Goal: Task Accomplishment & Management: Use online tool/utility

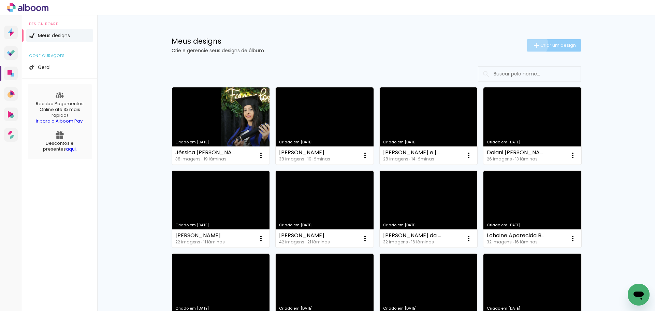
click at [532, 44] on iron-icon at bounding box center [536, 45] width 8 height 8
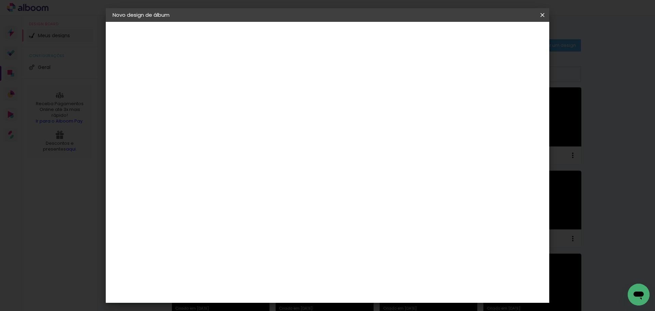
click at [224, 90] on input at bounding box center [224, 91] width 0 height 11
type input "Jailton"
type paper-input "Jailton"
type input "[PERSON_NAME] da Conceição"
type paper-input "[PERSON_NAME] da Conceição"
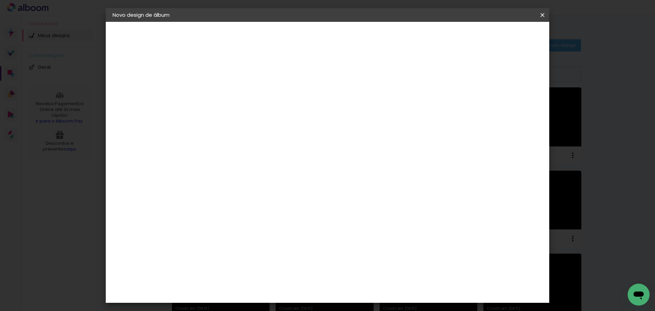
click at [0, 0] on slot "Avançar" at bounding box center [0, 0] width 0 height 0
click at [0, 0] on slot "Tamanho Livre" at bounding box center [0, 0] width 0 height 0
click at [362, 25] on header "Fornecedor Escolha um fornecedor ou avance com o tamanho livre. Voltar Avançar" at bounding box center [278, 42] width 168 height 41
click at [352, 40] on paper-button "Avançar" at bounding box center [334, 36] width 33 height 12
drag, startPoint x: 374, startPoint y: 285, endPoint x: 359, endPoint y: 282, distance: 14.6
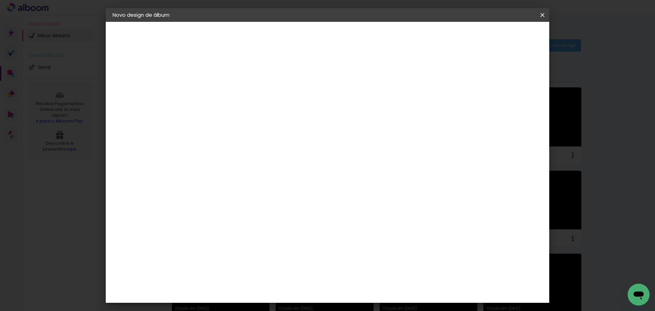
click at [359, 282] on input "60" at bounding box center [366, 284] width 18 height 10
type input "42"
type paper-input "42"
click at [507, 32] on paper-button "Iniciar design" at bounding box center [484, 36] width 45 height 12
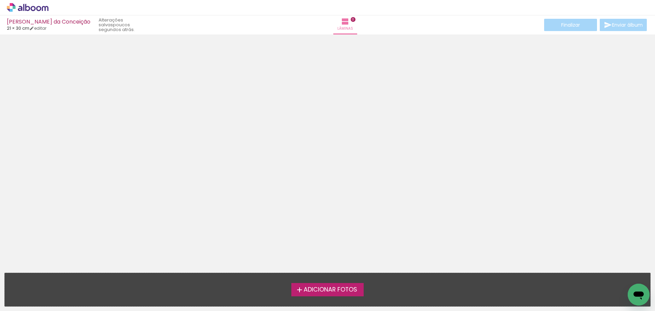
drag, startPoint x: 318, startPoint y: 286, endPoint x: 655, endPoint y: 213, distance: 344.6
click at [319, 284] on label "Adicionar Fotos" at bounding box center [327, 289] width 73 height 13
click at [0, 0] on input "file" at bounding box center [0, 0] width 0 height 0
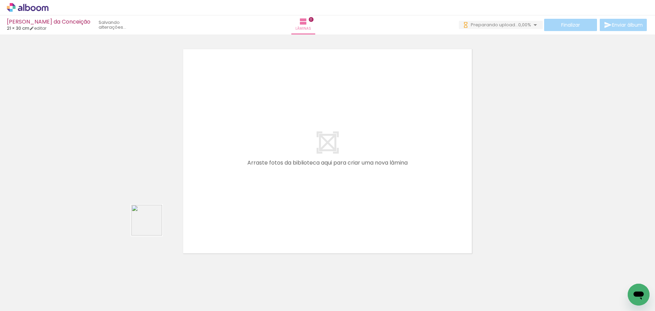
drag, startPoint x: 87, startPoint y: 284, endPoint x: 179, endPoint y: 192, distance: 129.8
click at [179, 192] on quentale-workspace at bounding box center [327, 155] width 655 height 311
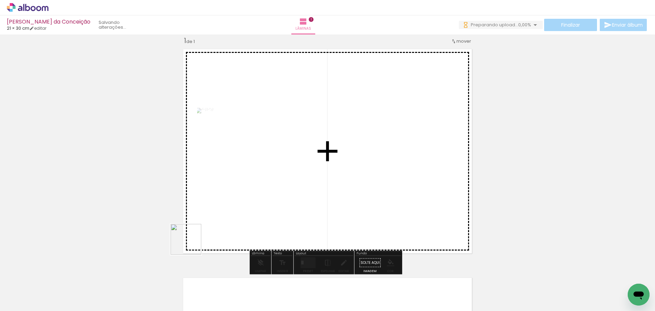
drag, startPoint x: 105, startPoint y: 296, endPoint x: 382, endPoint y: 163, distance: 307.0
click at [400, 158] on quentale-workspace at bounding box center [327, 155] width 655 height 311
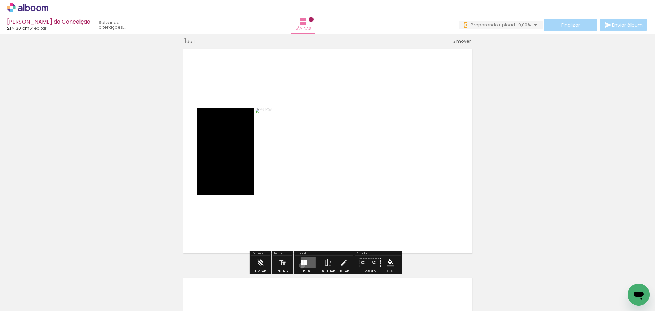
drag, startPoint x: 300, startPoint y: 265, endPoint x: 364, endPoint y: 223, distance: 76.4
click at [303, 264] on quentale-layouter at bounding box center [308, 262] width 15 height 11
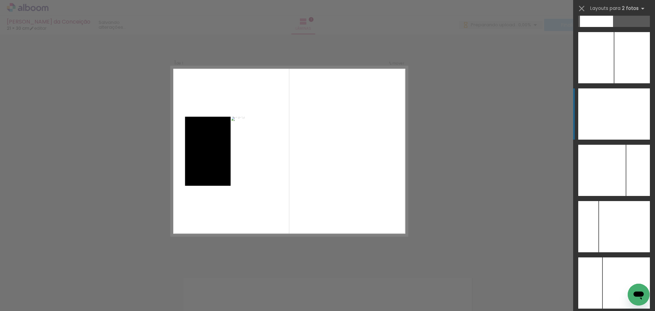
scroll to position [2684, 0]
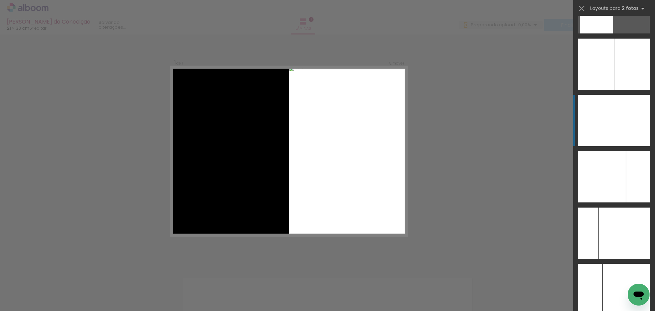
click at [623, 122] on div at bounding box center [632, 120] width 36 height 51
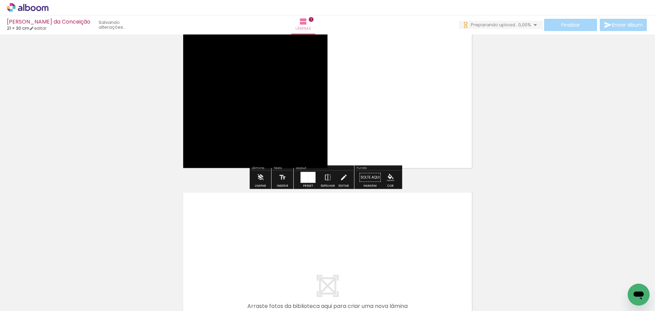
scroll to position [248, 0]
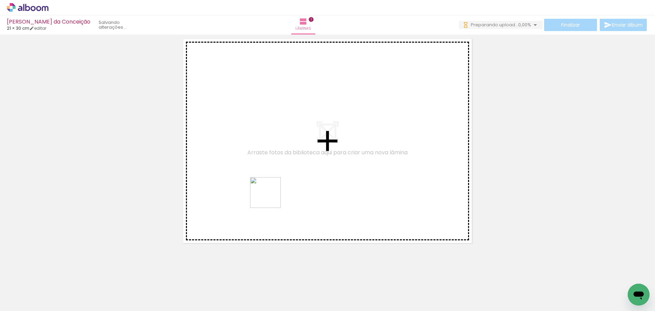
drag, startPoint x: 149, startPoint y: 294, endPoint x: 267, endPoint y: 198, distance: 152.6
click at [267, 198] on quentale-workspace at bounding box center [327, 155] width 655 height 311
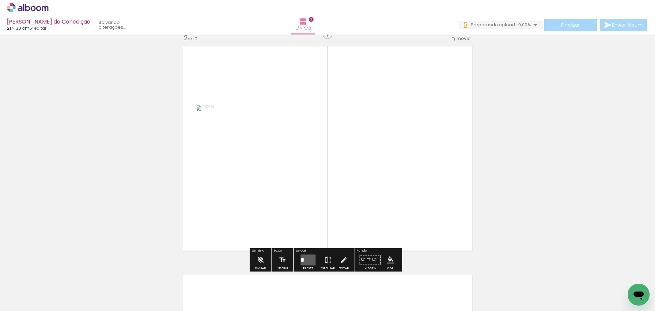
scroll to position [237, 0]
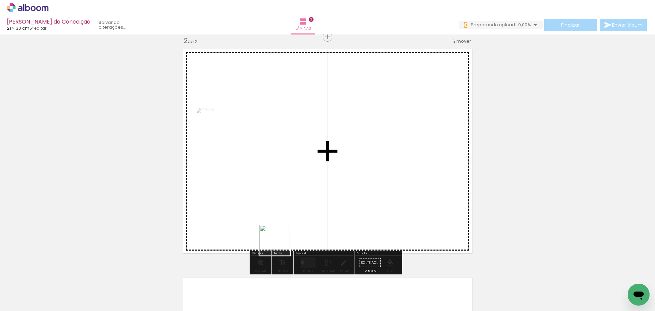
drag, startPoint x: 190, startPoint y: 286, endPoint x: 320, endPoint y: 209, distance: 151.6
click at [325, 207] on quentale-workspace at bounding box center [327, 155] width 655 height 311
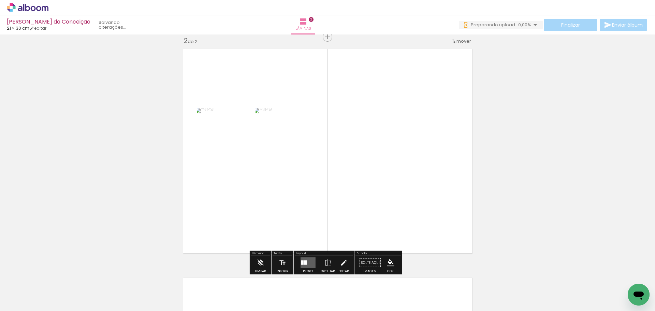
drag, startPoint x: 304, startPoint y: 261, endPoint x: 581, endPoint y: 139, distance: 302.5
click at [305, 260] on div at bounding box center [305, 262] width 3 height 4
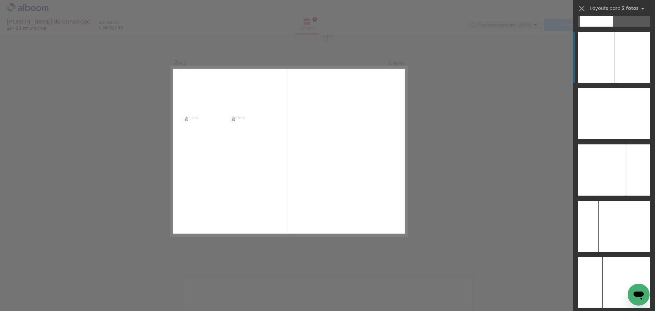
scroll to position [2633, 0]
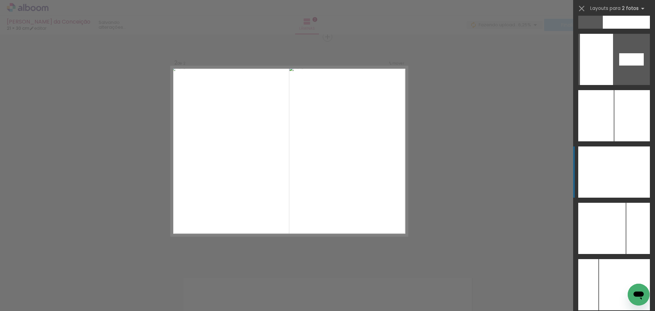
click at [632, 170] on div at bounding box center [632, 171] width 36 height 51
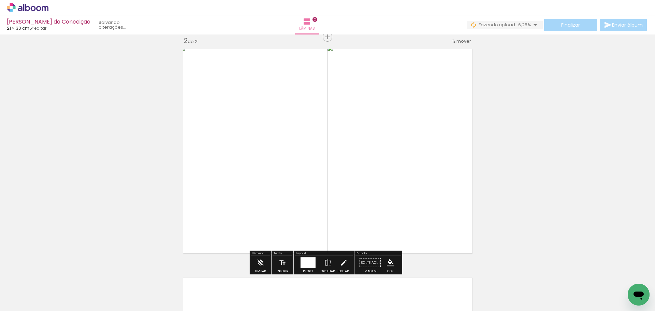
scroll to position [442, 0]
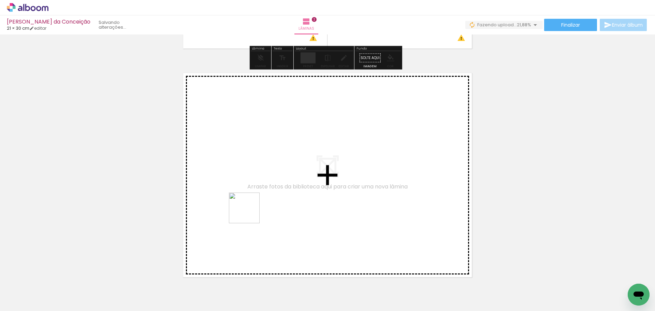
drag, startPoint x: 243, startPoint y: 264, endPoint x: 250, endPoint y: 211, distance: 53.3
click at [250, 211] on quentale-workspace at bounding box center [327, 155] width 655 height 311
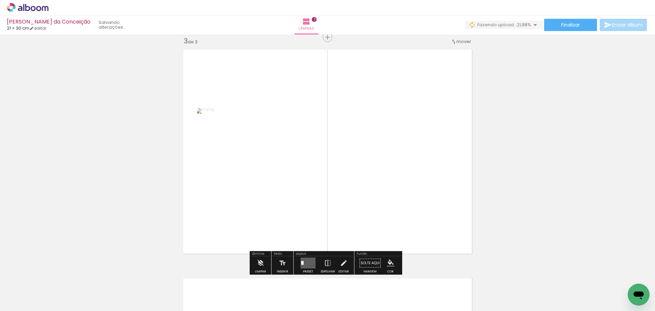
scroll to position [466, 0]
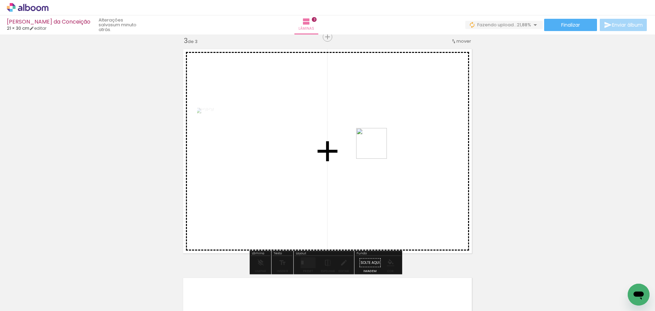
drag, startPoint x: 347, startPoint y: 189, endPoint x: 370, endPoint y: 146, distance: 49.1
click at [377, 146] on quentale-workspace at bounding box center [327, 155] width 655 height 311
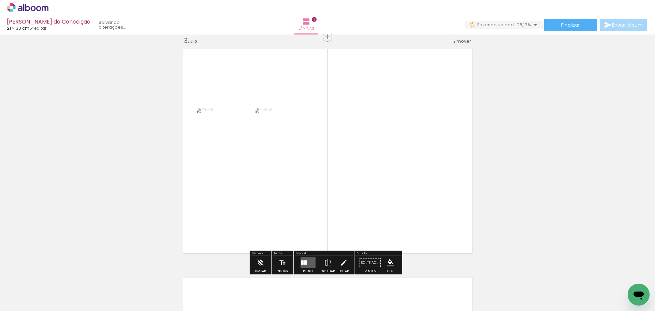
click at [310, 265] on quentale-layouter at bounding box center [308, 262] width 15 height 11
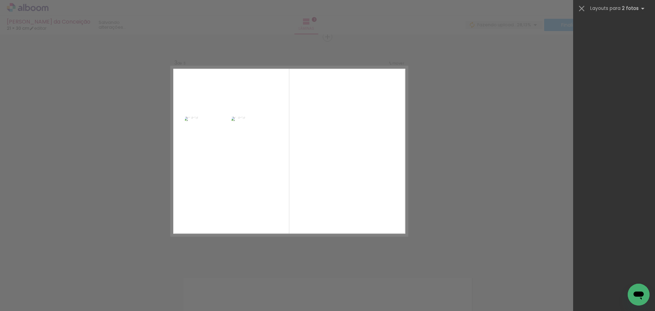
scroll to position [0, 0]
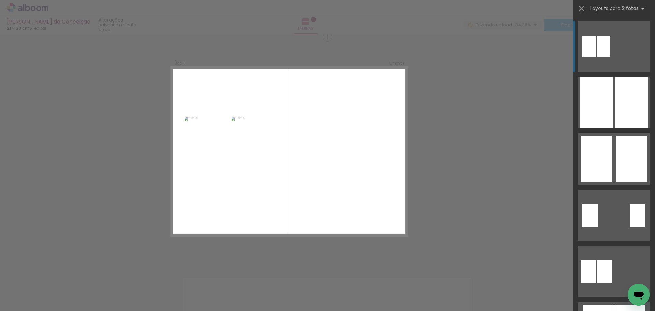
drag, startPoint x: 653, startPoint y: 17, endPoint x: 655, endPoint y: 29, distance: 12.7
click at [655, 29] on quentale-layout-select at bounding box center [614, 155] width 82 height 311
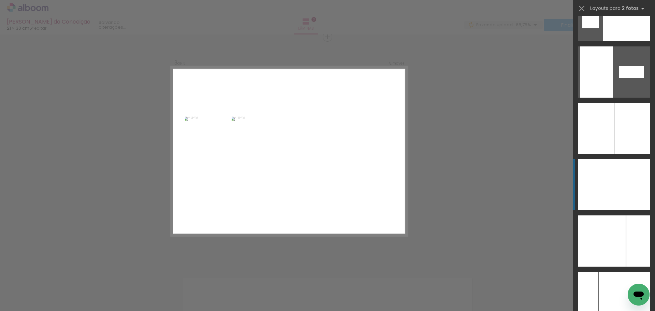
scroll to position [2633, 0]
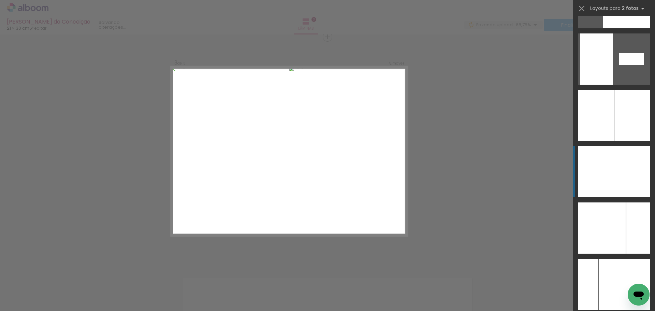
click at [631, 158] on div at bounding box center [632, 171] width 36 height 51
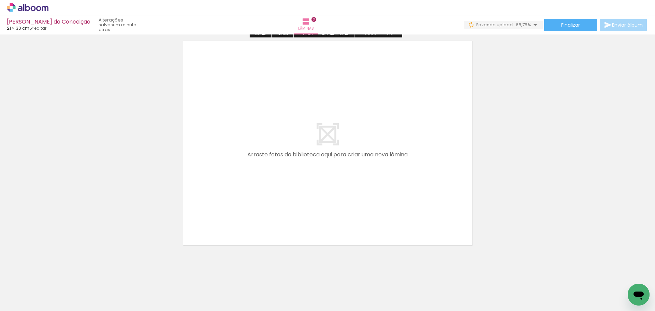
scroll to position [707, 0]
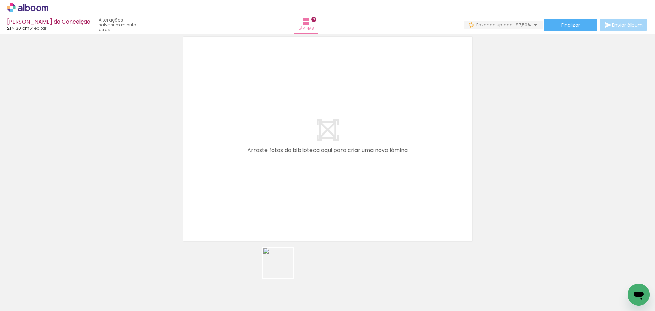
drag, startPoint x: 298, startPoint y: 292, endPoint x: 244, endPoint y: 186, distance: 118.6
click at [244, 186] on quentale-workspace at bounding box center [327, 155] width 655 height 311
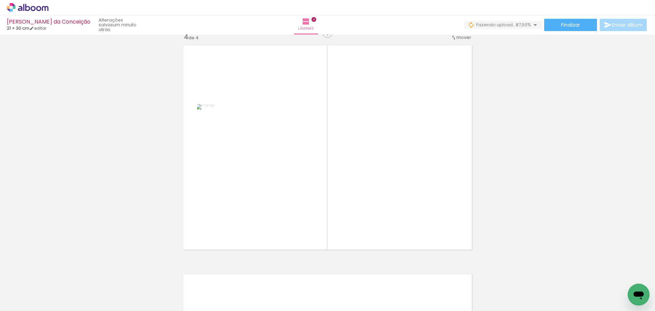
scroll to position [695, 0]
drag, startPoint x: 340, startPoint y: 293, endPoint x: 342, endPoint y: 232, distance: 61.1
click at [354, 221] on quentale-workspace at bounding box center [327, 155] width 655 height 311
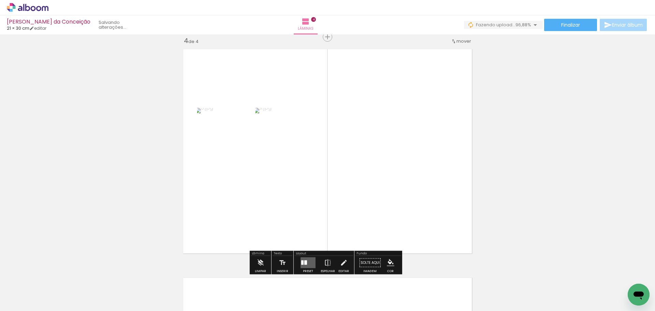
click at [302, 263] on div at bounding box center [302, 262] width 2 height 4
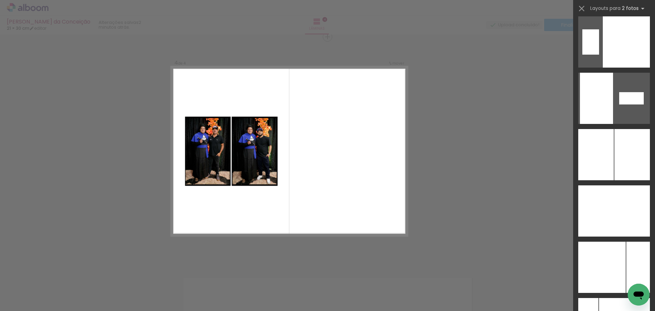
scroll to position [2671, 0]
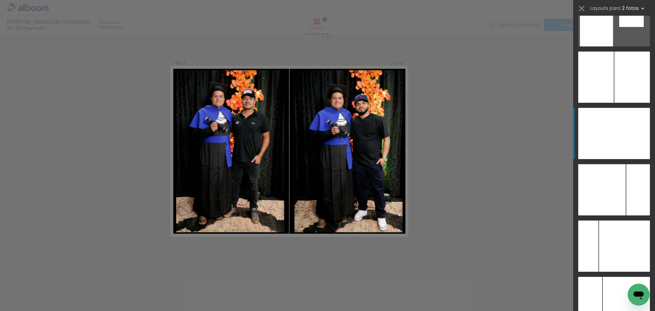
click at [627, 141] on div at bounding box center [632, 133] width 36 height 51
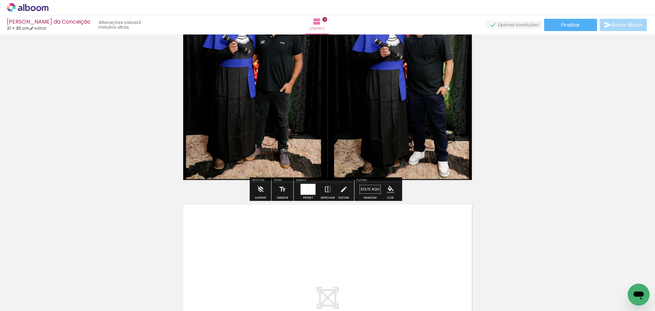
scroll to position [899, 0]
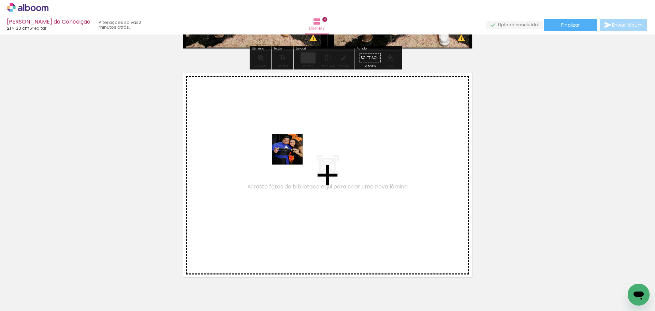
drag, startPoint x: 381, startPoint y: 302, endPoint x: 292, endPoint y: 154, distance: 172.6
click at [292, 154] on quentale-workspace at bounding box center [327, 155] width 655 height 311
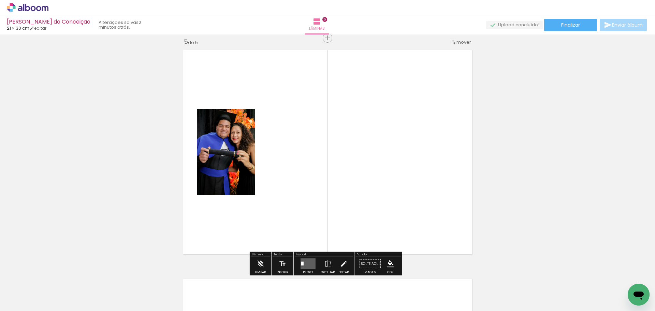
scroll to position [923, 0]
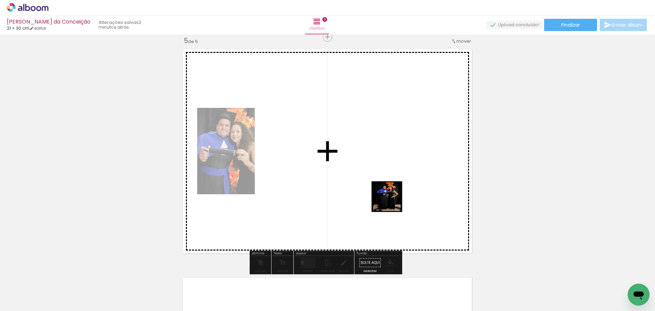
drag, startPoint x: 414, startPoint y: 290, endPoint x: 396, endPoint y: 233, distance: 59.8
click at [389, 194] on quentale-workspace at bounding box center [327, 155] width 655 height 311
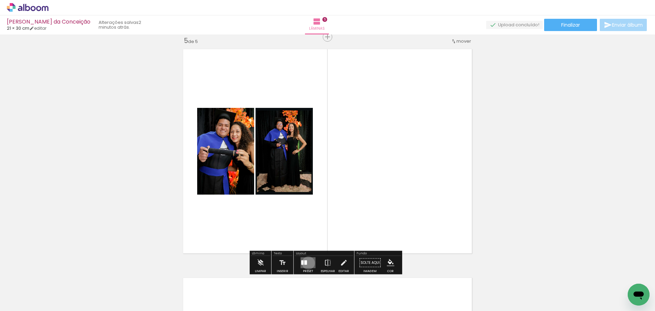
click at [307, 263] on quentale-layouter at bounding box center [308, 262] width 15 height 11
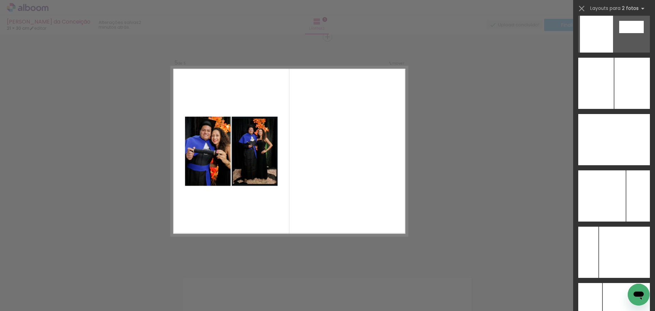
scroll to position [2678, 0]
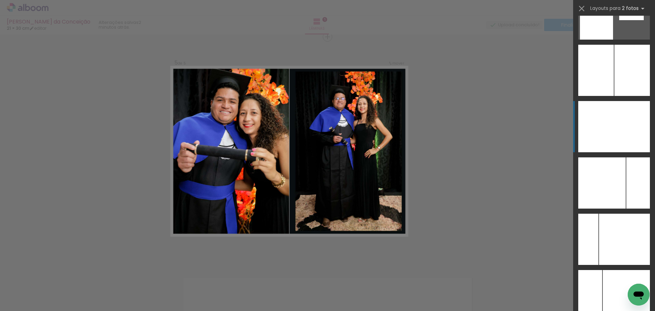
click at [632, 130] on div at bounding box center [632, 126] width 36 height 51
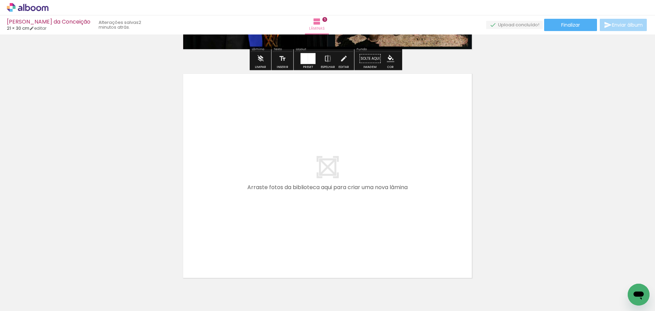
scroll to position [1128, 0]
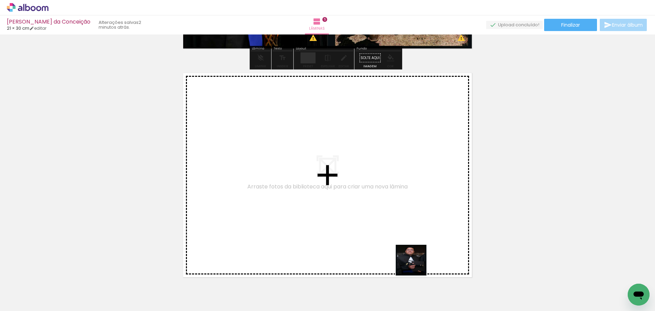
drag, startPoint x: 456, startPoint y: 291, endPoint x: 286, endPoint y: 162, distance: 214.1
click at [286, 162] on quentale-workspace at bounding box center [327, 155] width 655 height 311
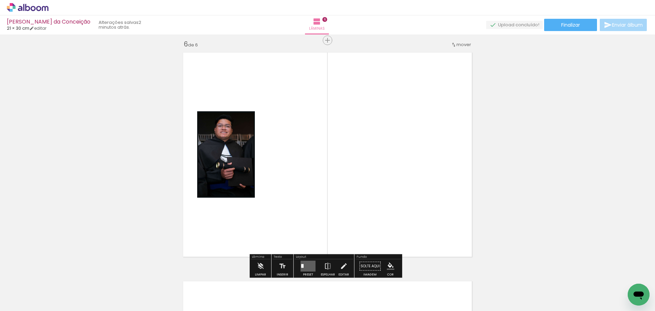
scroll to position [1152, 0]
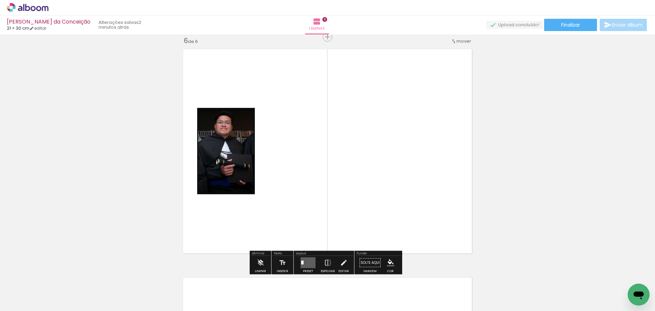
drag, startPoint x: 434, startPoint y: 219, endPoint x: 399, endPoint y: 184, distance: 49.9
click at [402, 185] on quentale-workspace at bounding box center [327, 155] width 655 height 311
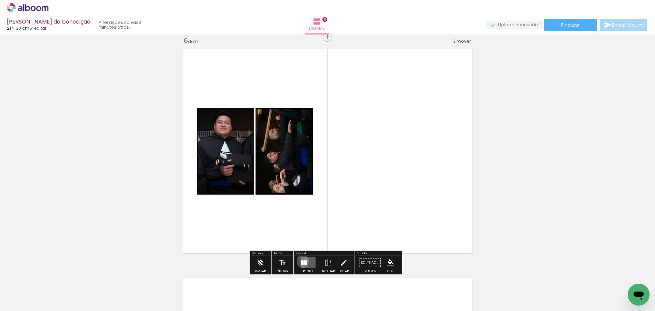
drag, startPoint x: 301, startPoint y: 261, endPoint x: 523, endPoint y: 155, distance: 246.6
click at [0, 0] on slot at bounding box center [0, 0] width 0 height 0
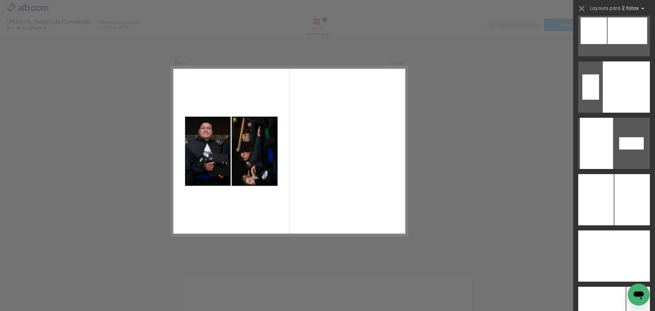
scroll to position [2672, 0]
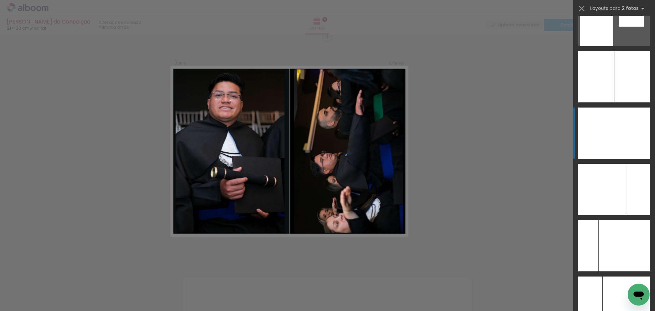
click at [635, 134] on div at bounding box center [632, 132] width 36 height 51
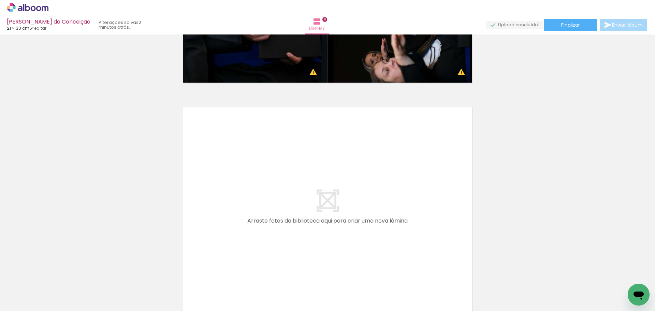
scroll to position [1393, 0]
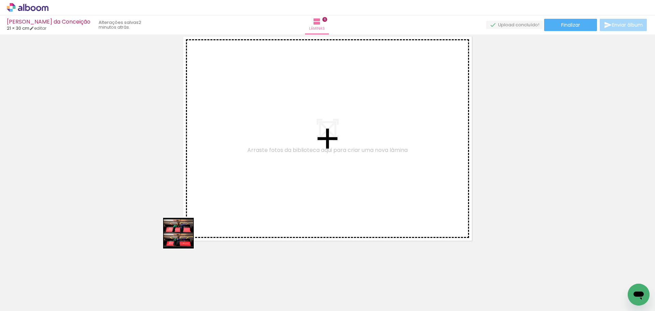
drag, startPoint x: 176, startPoint y: 291, endPoint x: 231, endPoint y: 164, distance: 138.3
click at [231, 164] on quentale-workspace at bounding box center [327, 155] width 655 height 311
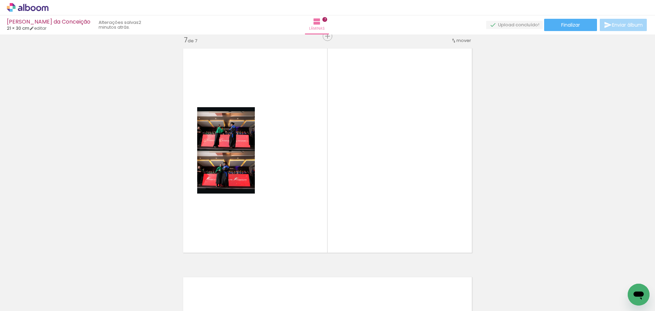
scroll to position [1380, 0]
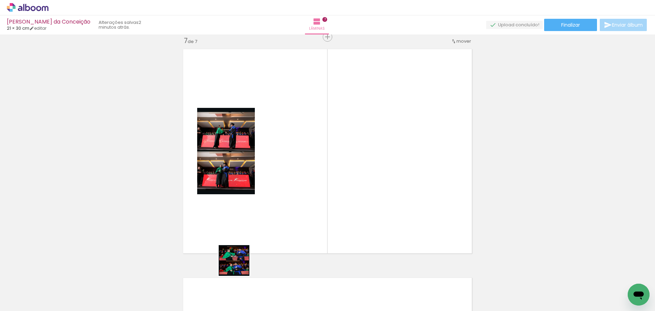
drag, startPoint x: 230, startPoint y: 277, endPoint x: 337, endPoint y: 165, distance: 154.2
click at [335, 167] on quentale-workspace at bounding box center [327, 155] width 655 height 311
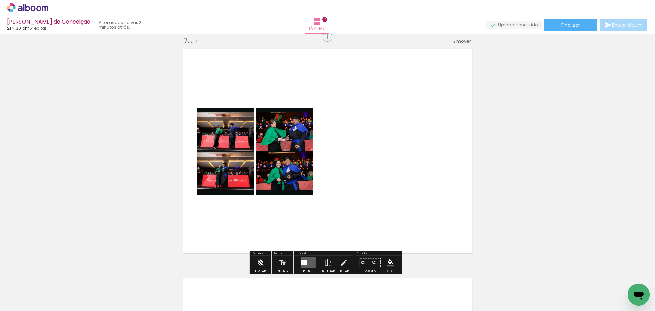
click at [306, 260] on quentale-layouter at bounding box center [308, 262] width 15 height 11
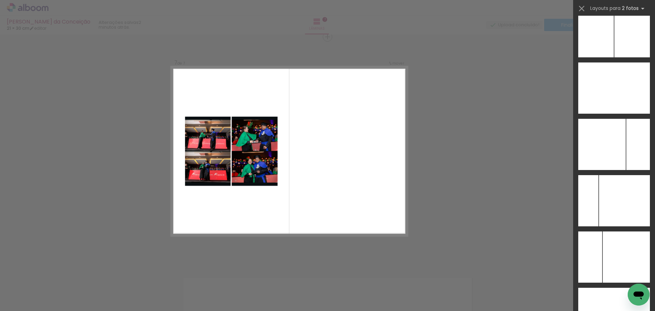
scroll to position [2736, 0]
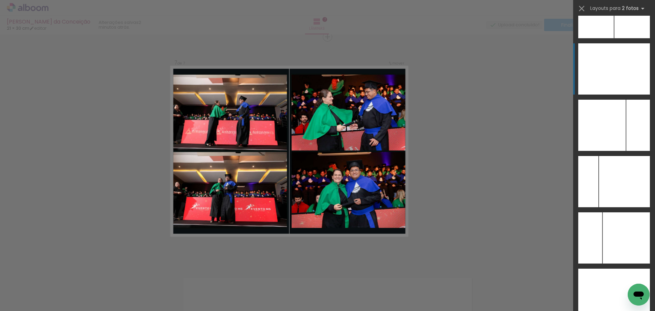
click at [633, 80] on div at bounding box center [632, 68] width 36 height 51
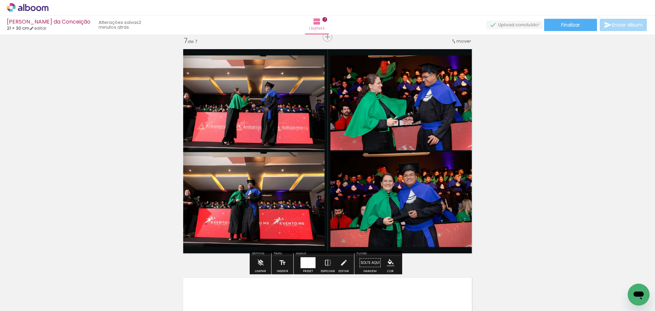
scroll to position [1585, 0]
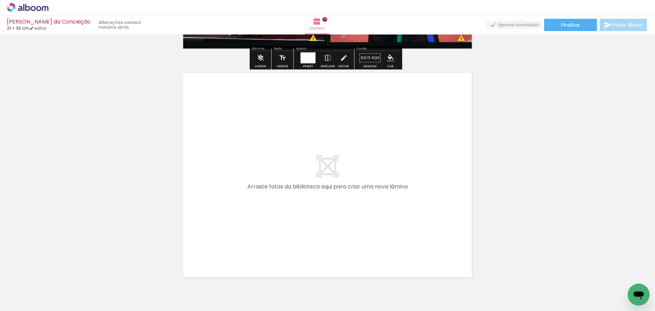
drag, startPoint x: 263, startPoint y: 299, endPoint x: 205, endPoint y: 203, distance: 112.3
click at [205, 203] on quentale-workspace at bounding box center [327, 155] width 655 height 311
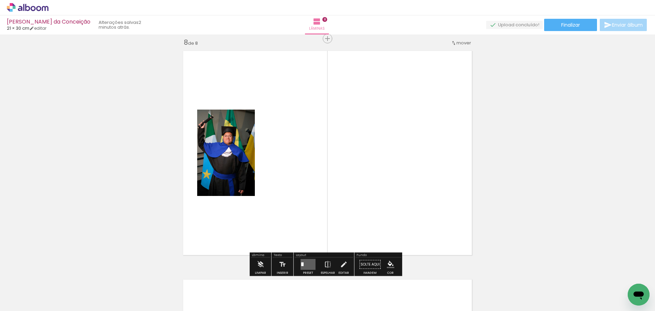
scroll to position [1609, 0]
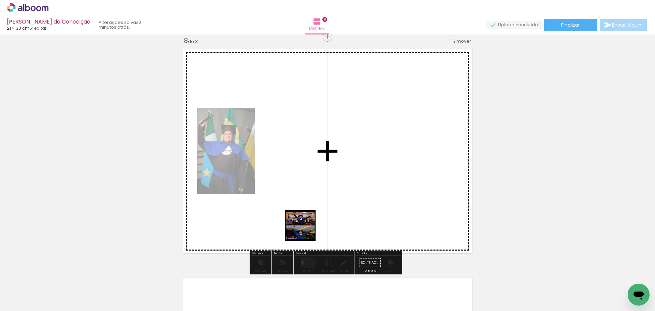
drag, startPoint x: 301, startPoint y: 285, endPoint x: 320, endPoint y: 154, distance: 132.3
click at [320, 145] on quentale-workspace at bounding box center [327, 155] width 655 height 311
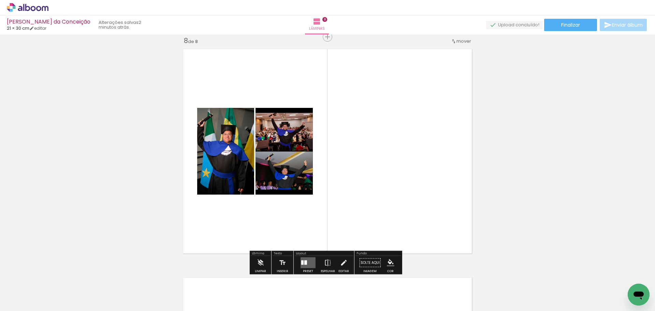
drag, startPoint x: 303, startPoint y: 262, endPoint x: 360, endPoint y: 245, distance: 59.6
click at [304, 262] on div at bounding box center [305, 262] width 3 height 4
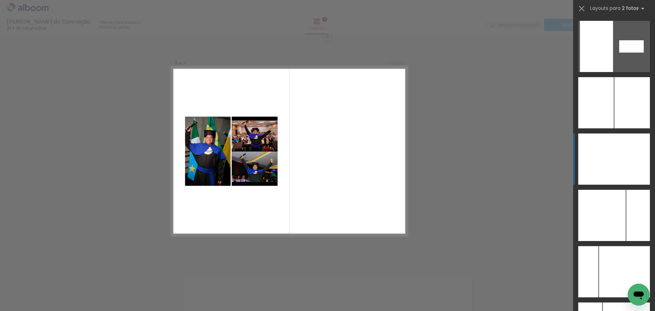
scroll to position [2652, 0]
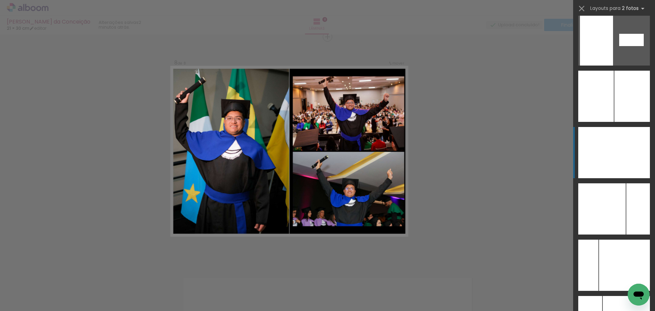
click at [623, 158] on div at bounding box center [632, 152] width 36 height 51
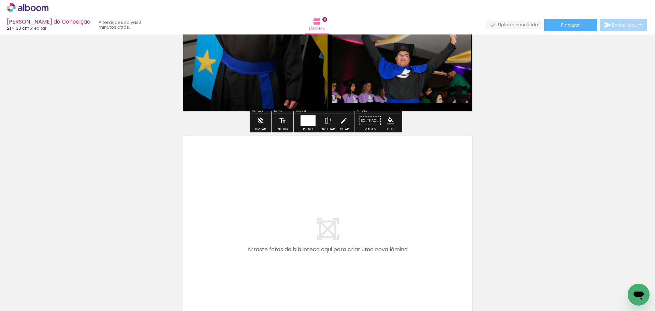
scroll to position [1848, 0]
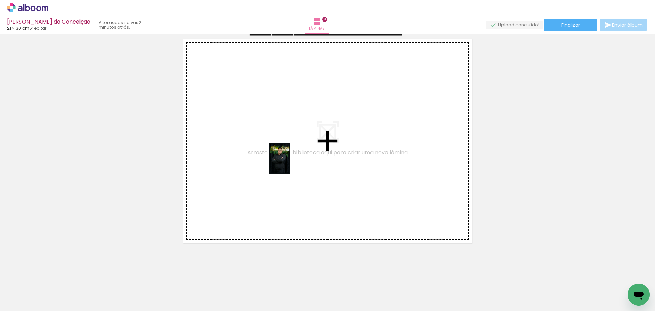
drag, startPoint x: 339, startPoint y: 292, endPoint x: 289, endPoint y: 163, distance: 138.6
click at [289, 163] on quentale-workspace at bounding box center [327, 155] width 655 height 311
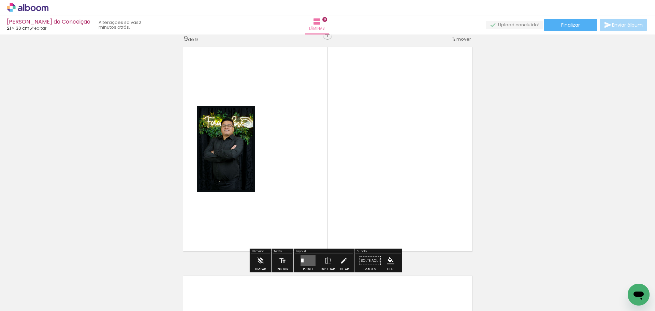
scroll to position [1838, 0]
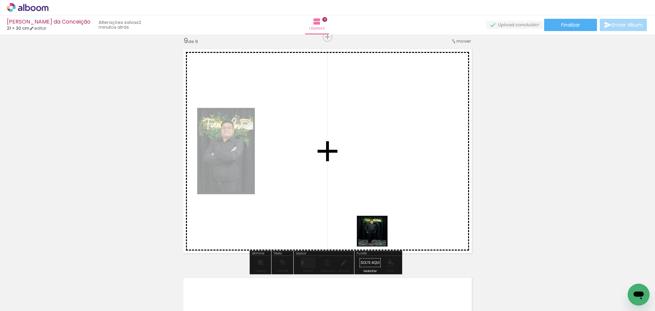
drag, startPoint x: 377, startPoint y: 275, endPoint x: 386, endPoint y: 151, distance: 124.1
click at [386, 151] on quentale-workspace at bounding box center [327, 155] width 655 height 311
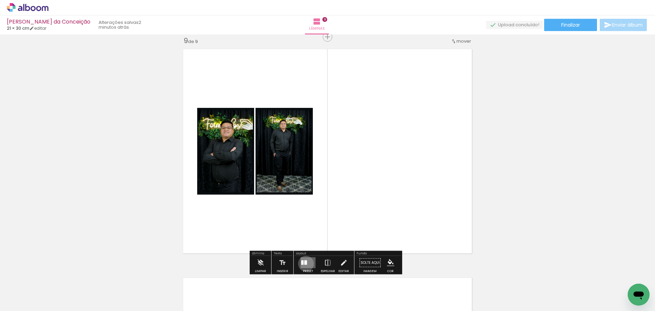
drag, startPoint x: 304, startPoint y: 263, endPoint x: 505, endPoint y: 103, distance: 256.8
click at [306, 262] on quentale-layouter at bounding box center [308, 262] width 15 height 11
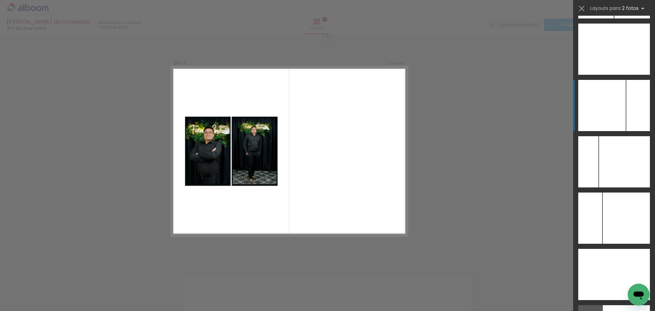
scroll to position [2697, 0]
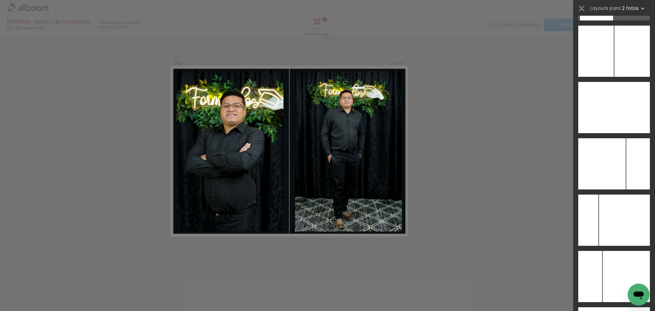
drag, startPoint x: 639, startPoint y: 110, endPoint x: 527, endPoint y: 133, distance: 113.5
click at [637, 110] on div at bounding box center [632, 107] width 36 height 51
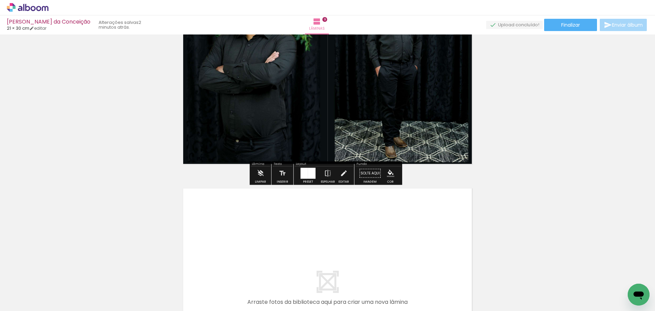
scroll to position [2076, 0]
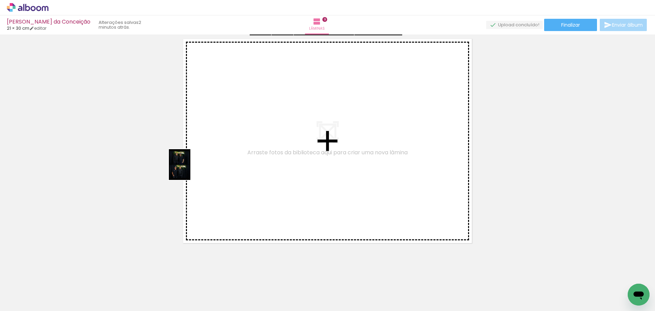
drag, startPoint x: 407, startPoint y: 304, endPoint x: 189, endPoint y: 170, distance: 256.0
click at [189, 170] on quentale-workspace at bounding box center [327, 155] width 655 height 311
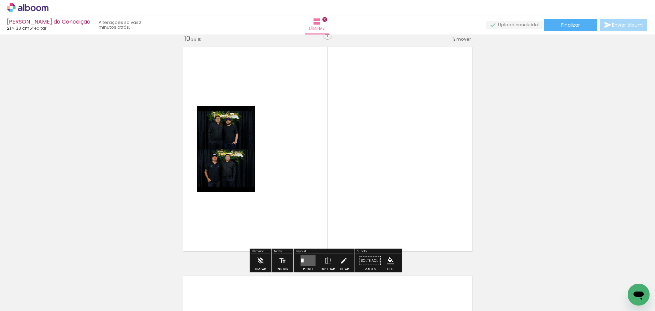
scroll to position [2066, 0]
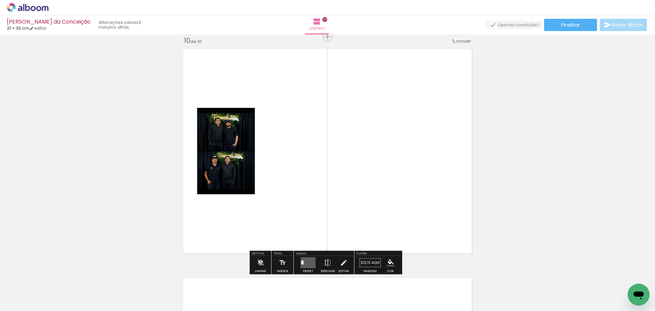
drag, startPoint x: 452, startPoint y: 291, endPoint x: 392, endPoint y: 198, distance: 110.8
click at [400, 209] on quentale-workspace at bounding box center [327, 155] width 655 height 311
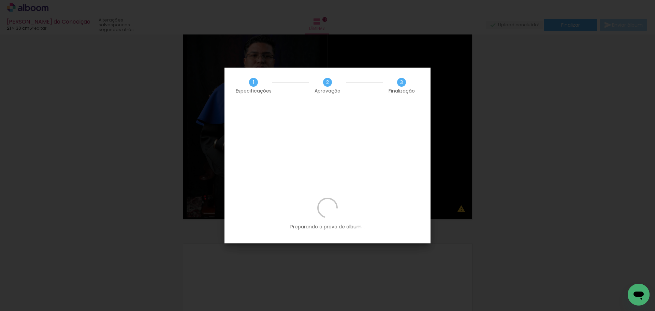
scroll to position [0, 626]
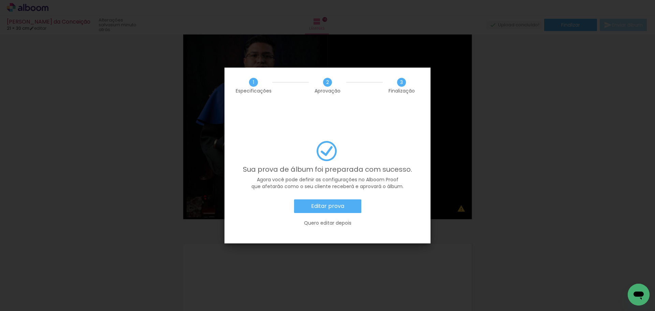
click at [348, 199] on paper-button "Editar prova" at bounding box center [327, 206] width 67 height 14
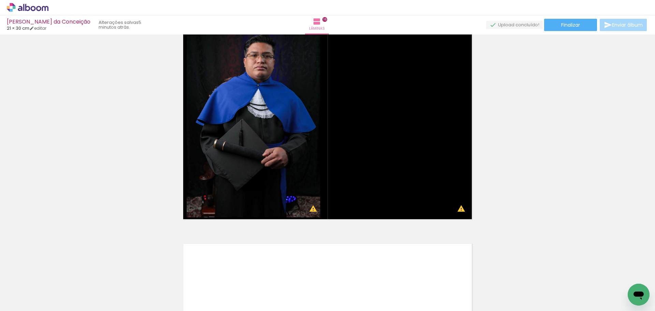
scroll to position [0, 626]
